Goal: Navigation & Orientation: Find specific page/section

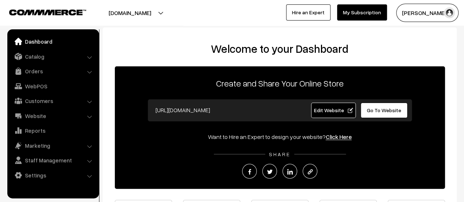
click at [34, 70] on link "Orders" at bounding box center [52, 71] width 87 height 13
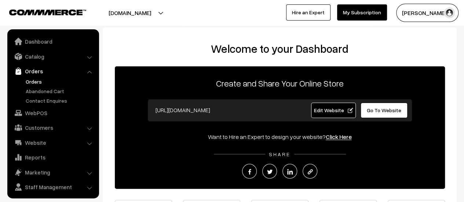
click at [34, 79] on link "Orders" at bounding box center [60, 82] width 73 height 8
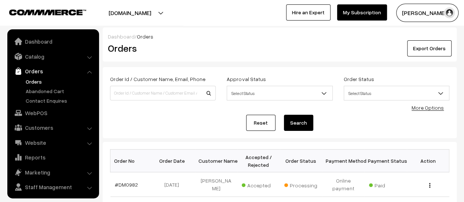
scroll to position [17, 0]
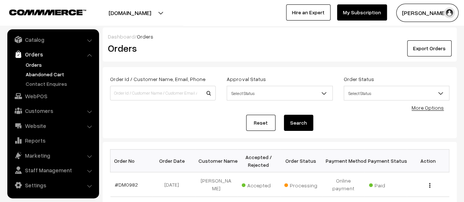
click at [37, 72] on link "Abandoned Cart" at bounding box center [60, 74] width 73 height 8
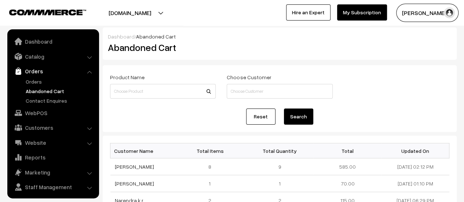
scroll to position [17, 0]
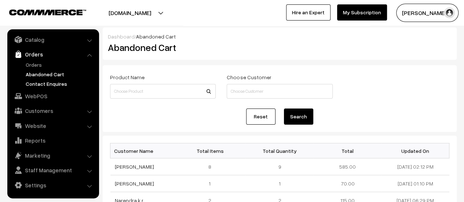
click at [49, 84] on link "Contact Enquires" at bounding box center [60, 84] width 73 height 8
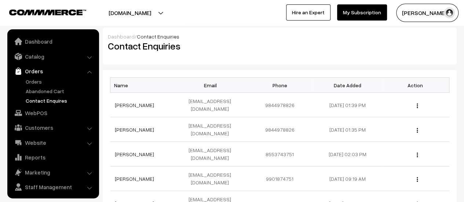
scroll to position [17, 0]
